Goal: Find specific page/section: Find specific page/section

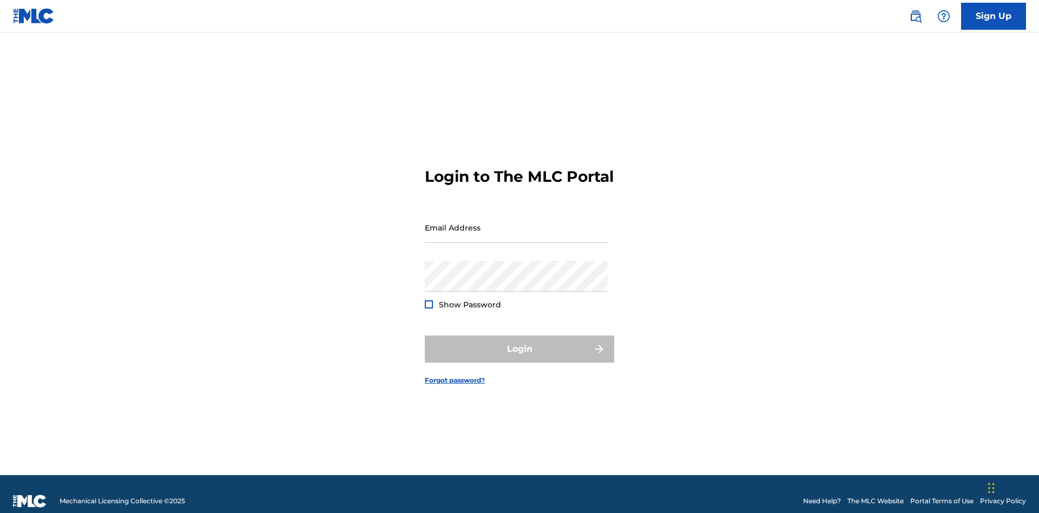
scroll to position [14, 0]
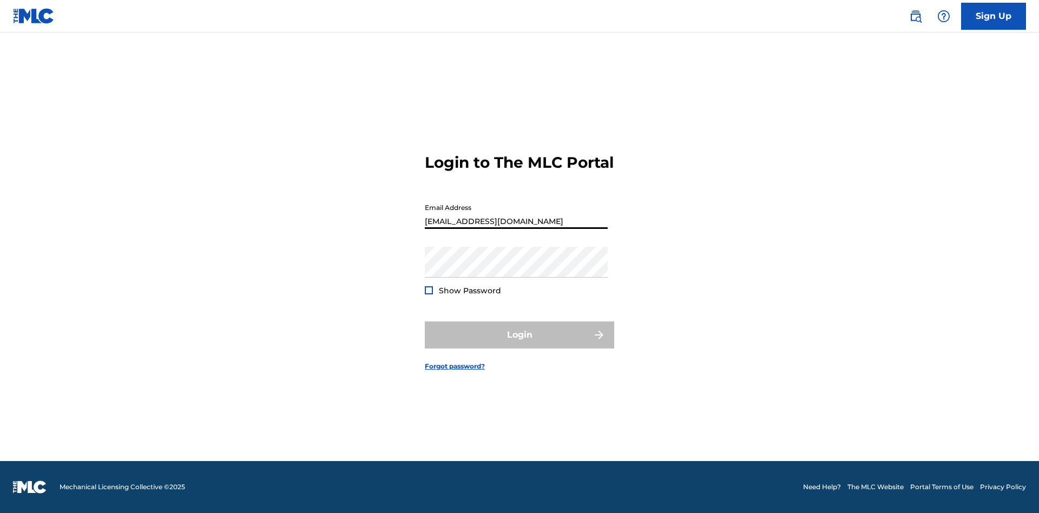
scroll to position [14, 0]
type input "[EMAIL_ADDRESS][DOMAIN_NAME]"
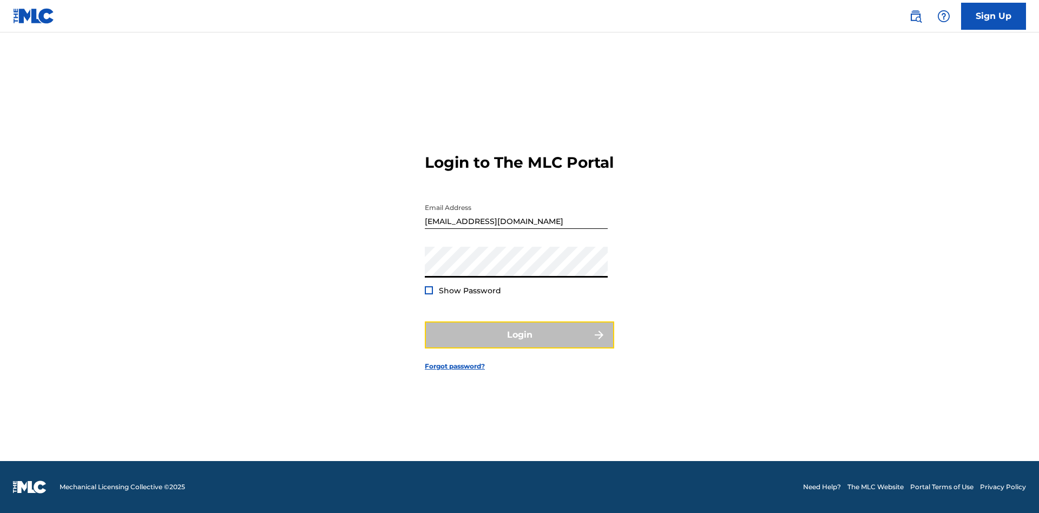
click at [520, 344] on button "Login" at bounding box center [519, 334] width 189 height 27
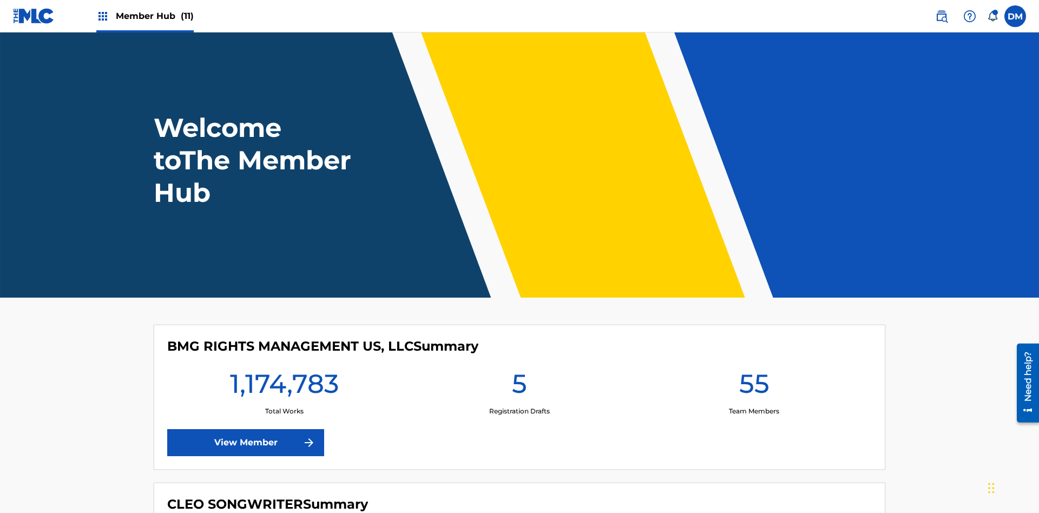
click at [154, 16] on span "Member Hub (11)" at bounding box center [155, 16] width 78 height 12
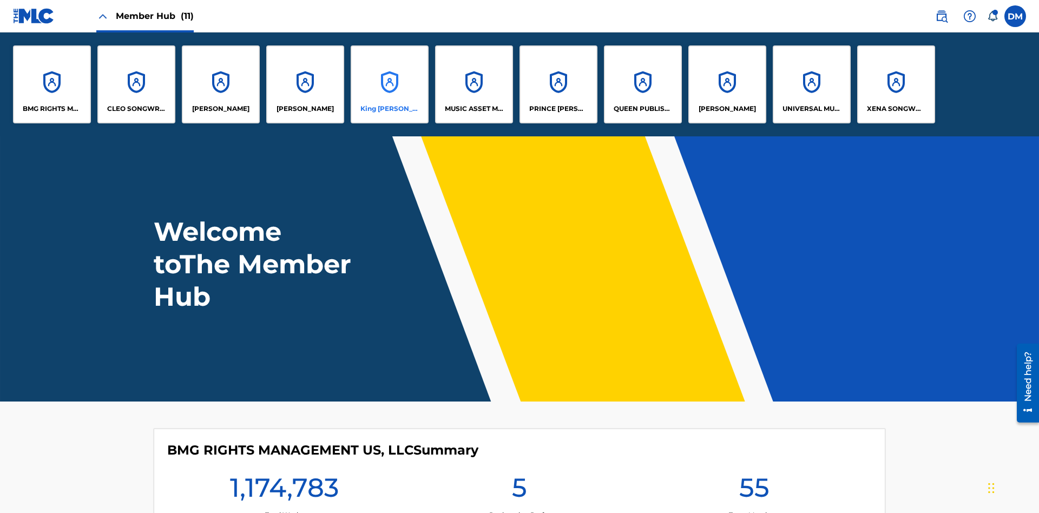
click at [389, 109] on p "King [PERSON_NAME]" at bounding box center [389, 109] width 59 height 10
